Goal: Find specific page/section: Find specific page/section

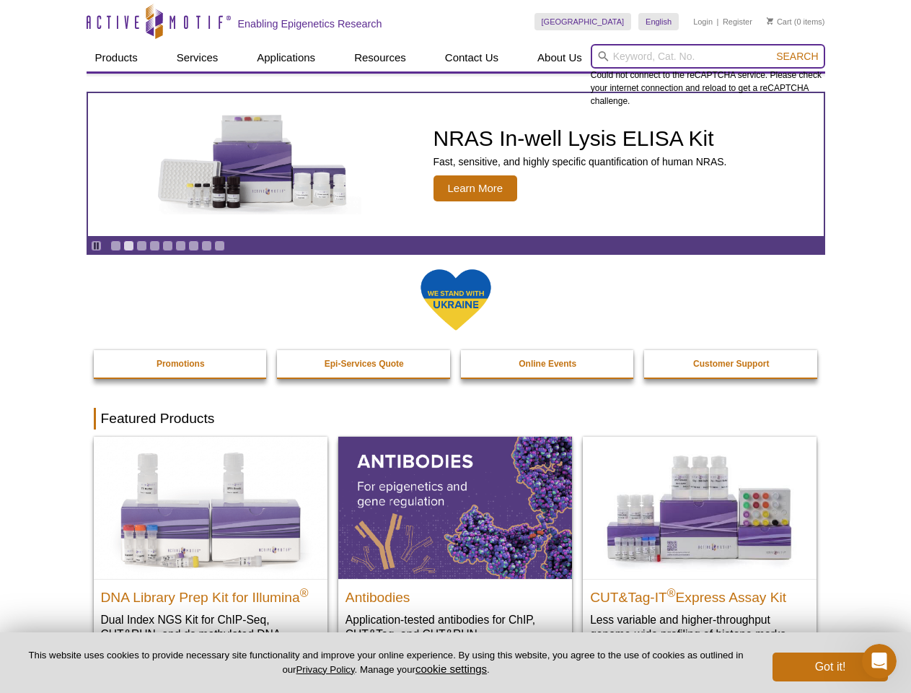
click at [708, 56] on input "search" at bounding box center [708, 56] width 234 height 25
click at [797, 56] on span "Search" at bounding box center [797, 57] width 42 height 12
click at [96, 245] on icon "Pause" at bounding box center [96, 245] width 9 height 9
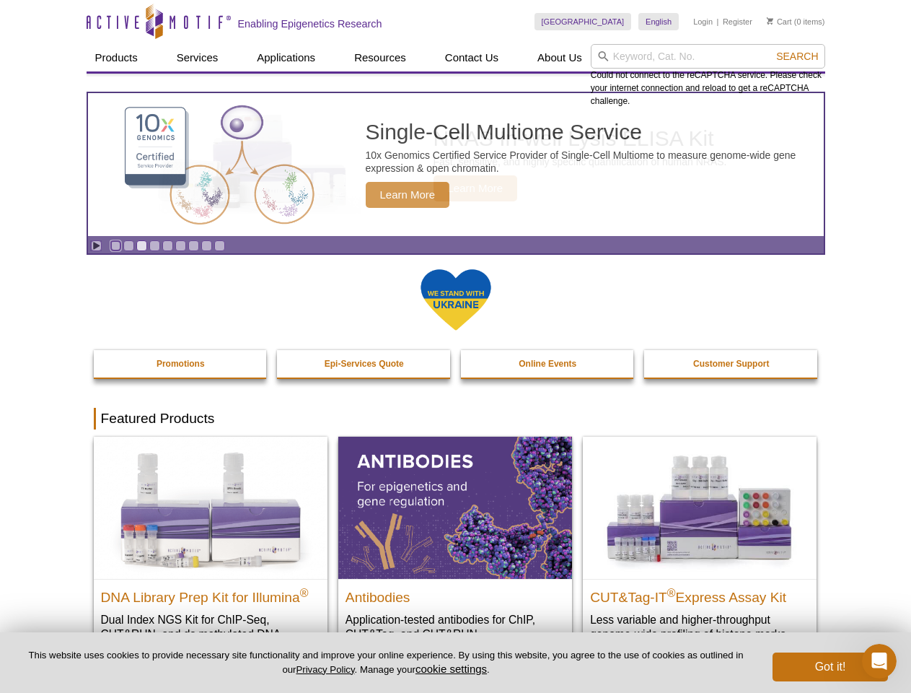
click at [115, 245] on link "Go to slide 1" at bounding box center [115, 245] width 11 height 11
click at [128, 245] on link "Go to slide 2" at bounding box center [128, 245] width 11 height 11
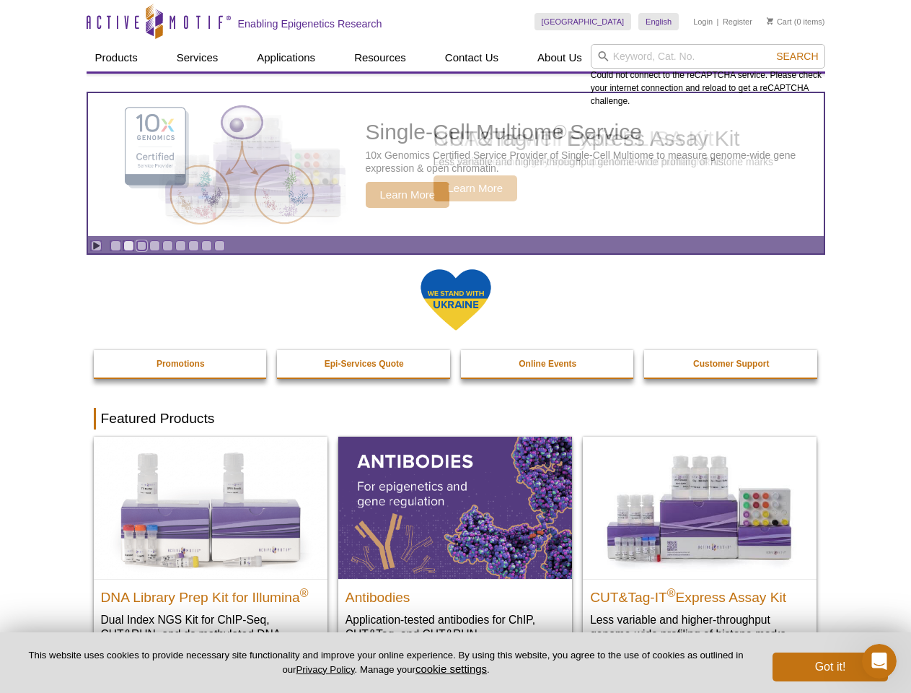
click at [141, 245] on link "Go to slide 3" at bounding box center [141, 245] width 11 height 11
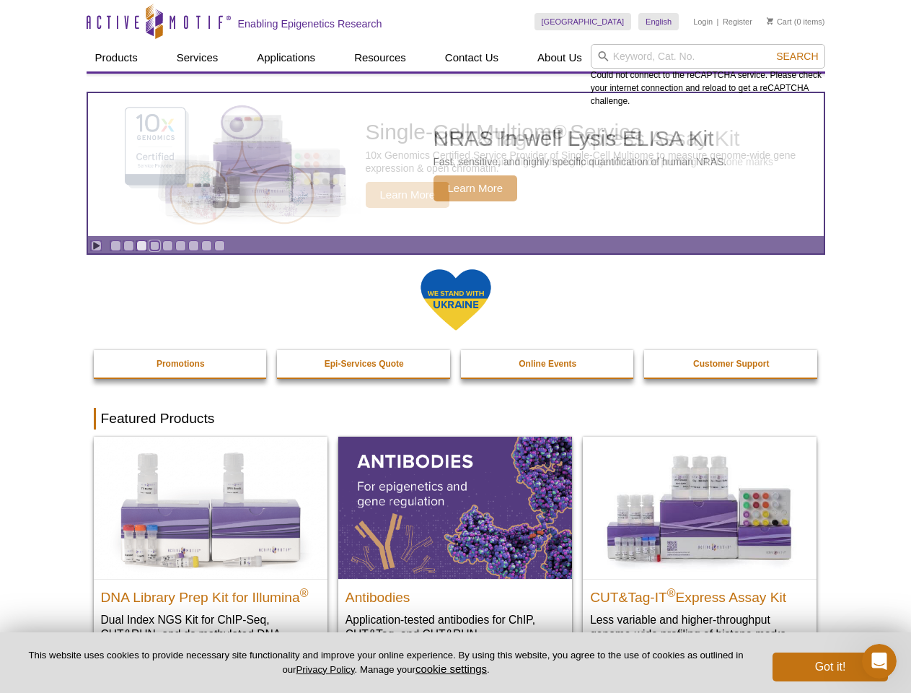
click at [154, 245] on link "Go to slide 4" at bounding box center [154, 245] width 11 height 11
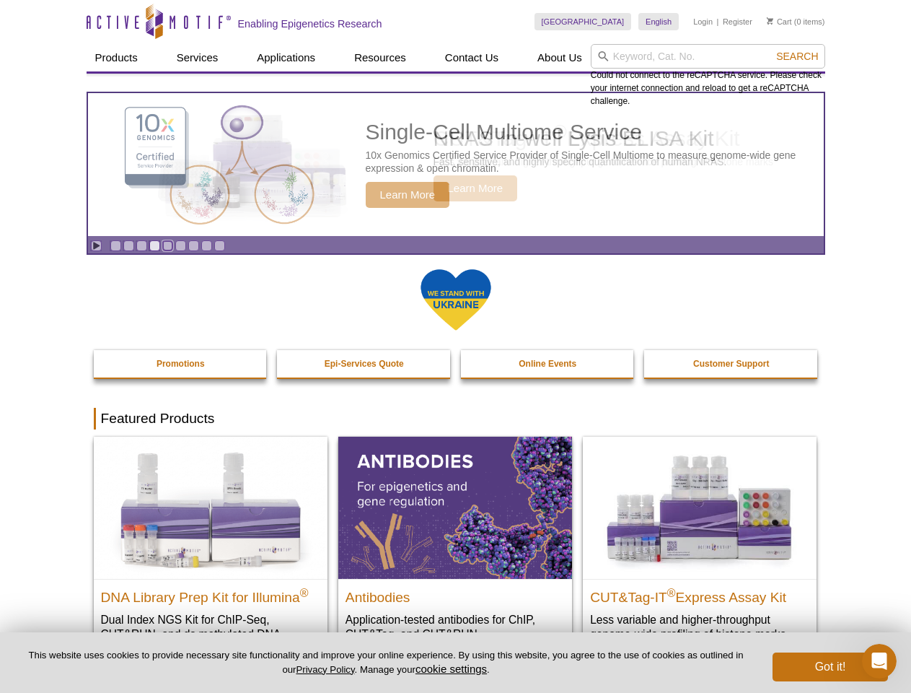
click at [167, 245] on link "Go to slide 5" at bounding box center [167, 245] width 11 height 11
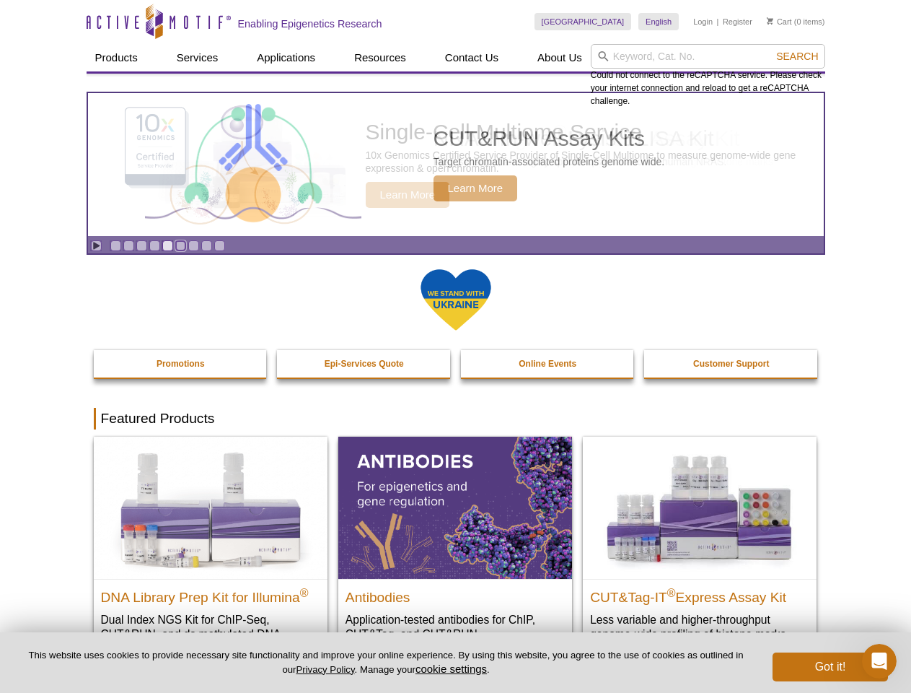
click at [180, 245] on link "Go to slide 6" at bounding box center [180, 245] width 11 height 11
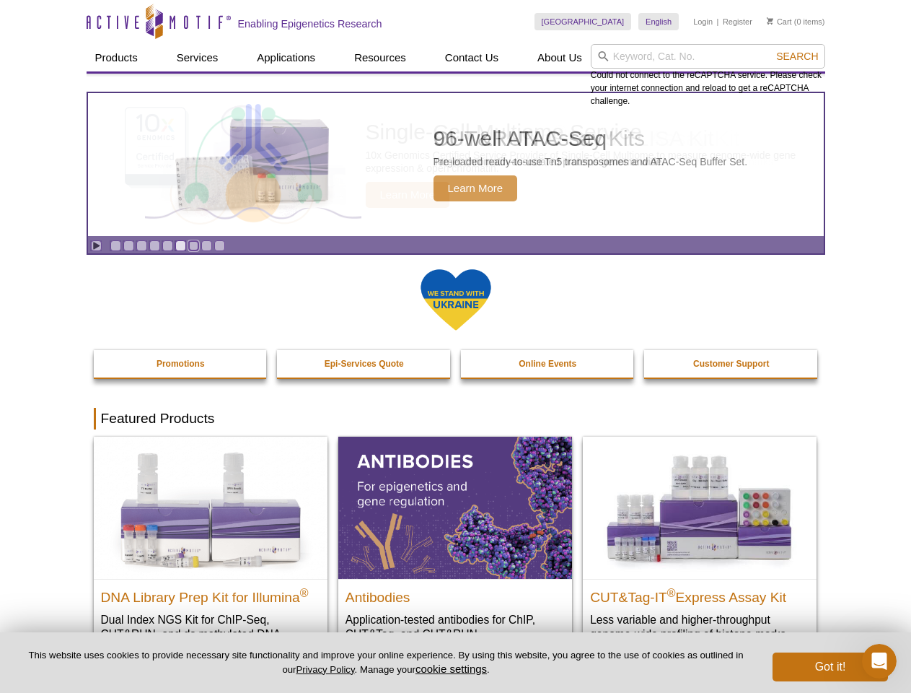
click at [193, 245] on link "Go to slide 7" at bounding box center [193, 245] width 11 height 11
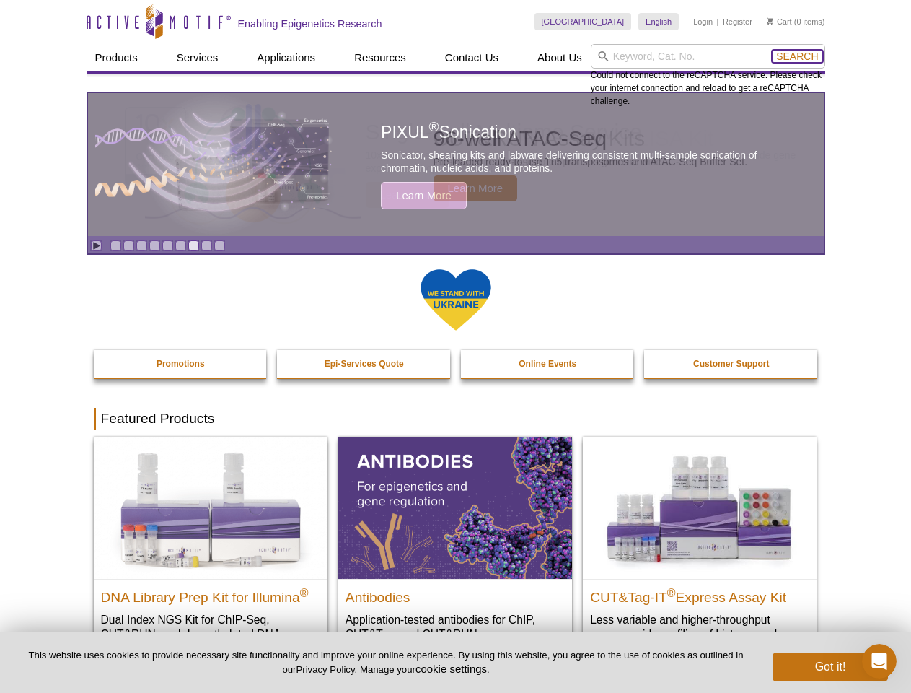
click at [797, 56] on span "Search" at bounding box center [797, 57] width 42 height 12
